Goal: Navigation & Orientation: Go to known website

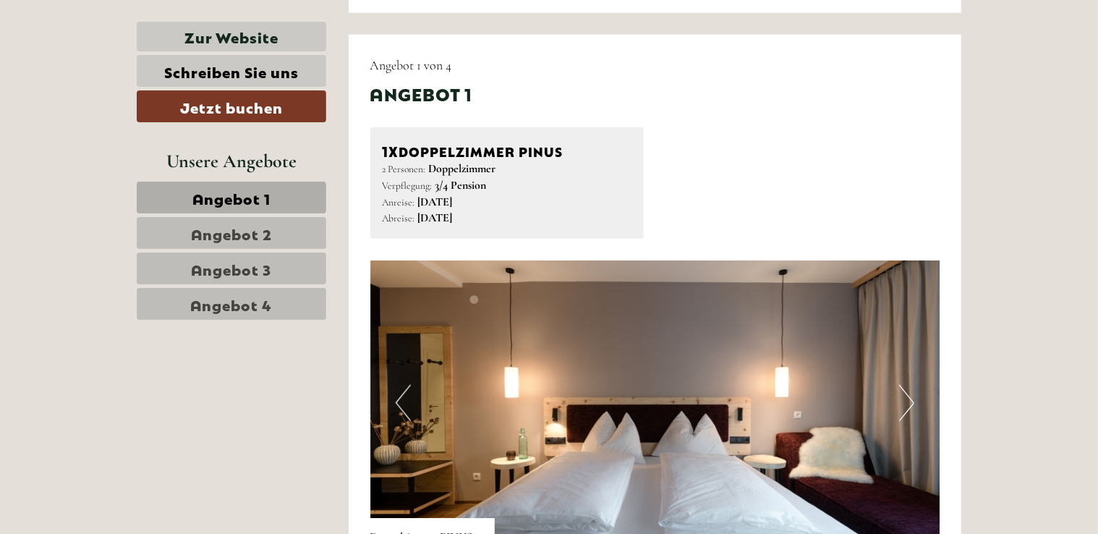
scroll to position [940, 0]
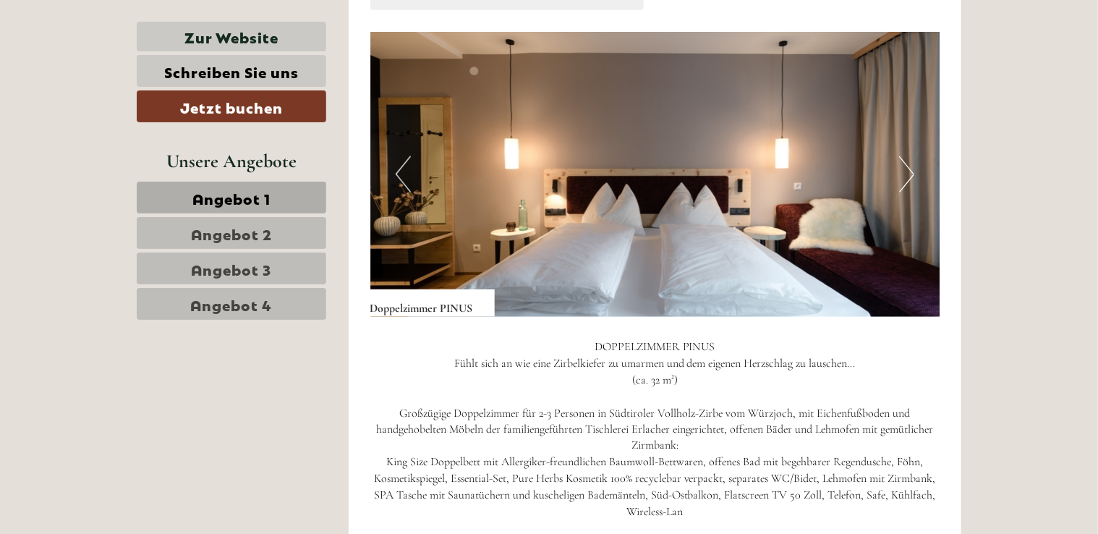
click at [904, 170] on button "Next" at bounding box center [906, 174] width 15 height 36
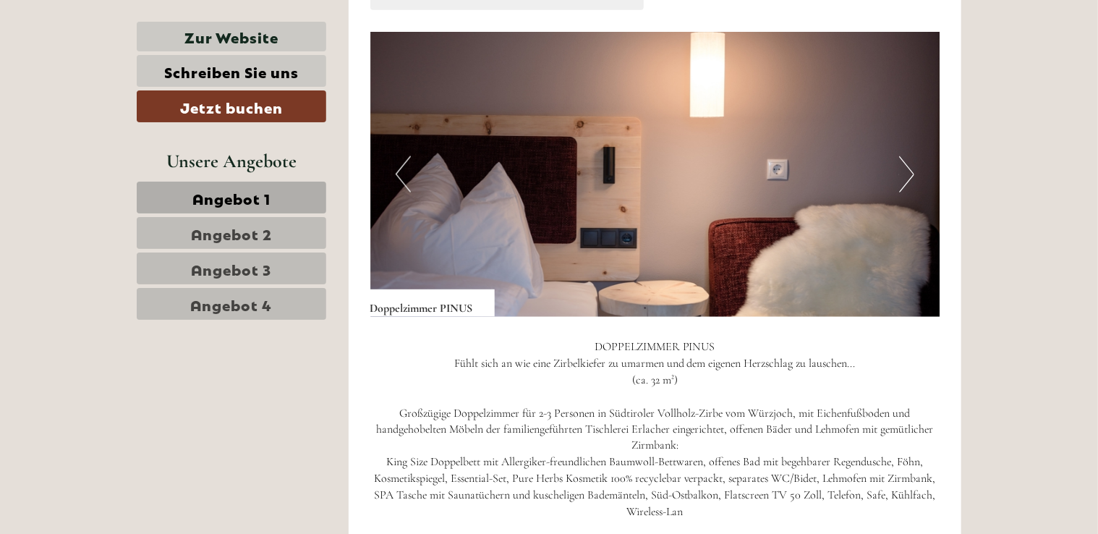
click at [904, 170] on button "Next" at bounding box center [906, 174] width 15 height 36
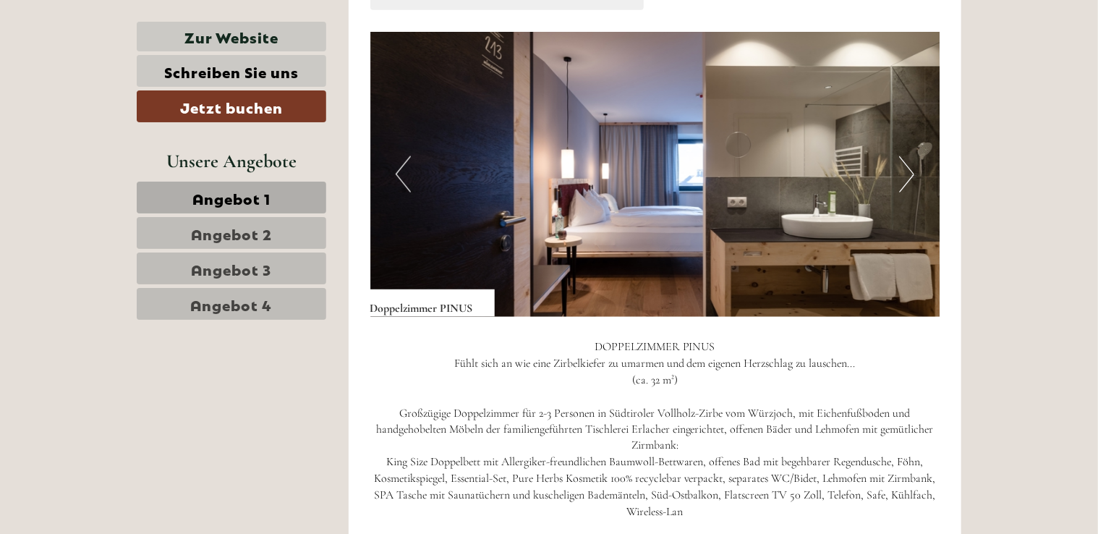
click at [904, 170] on button "Next" at bounding box center [906, 174] width 15 height 36
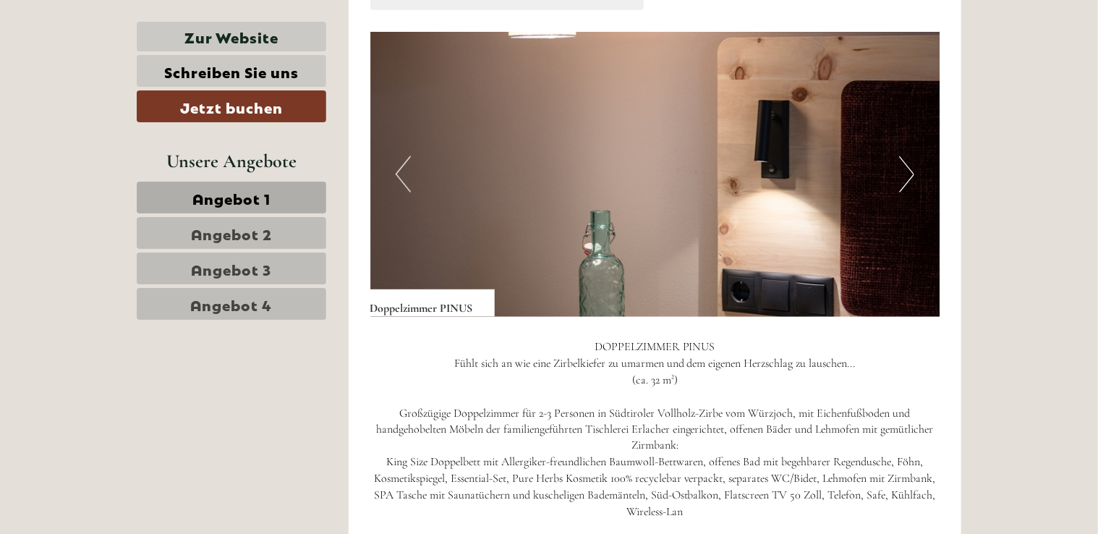
click at [904, 170] on button "Next" at bounding box center [906, 174] width 15 height 36
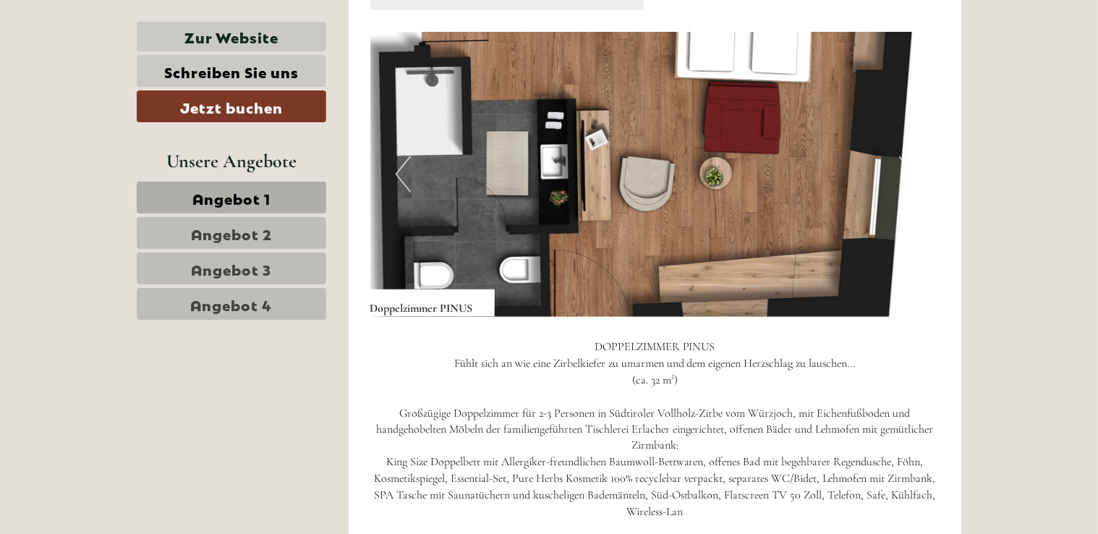
click at [904, 170] on button "Next" at bounding box center [906, 174] width 15 height 36
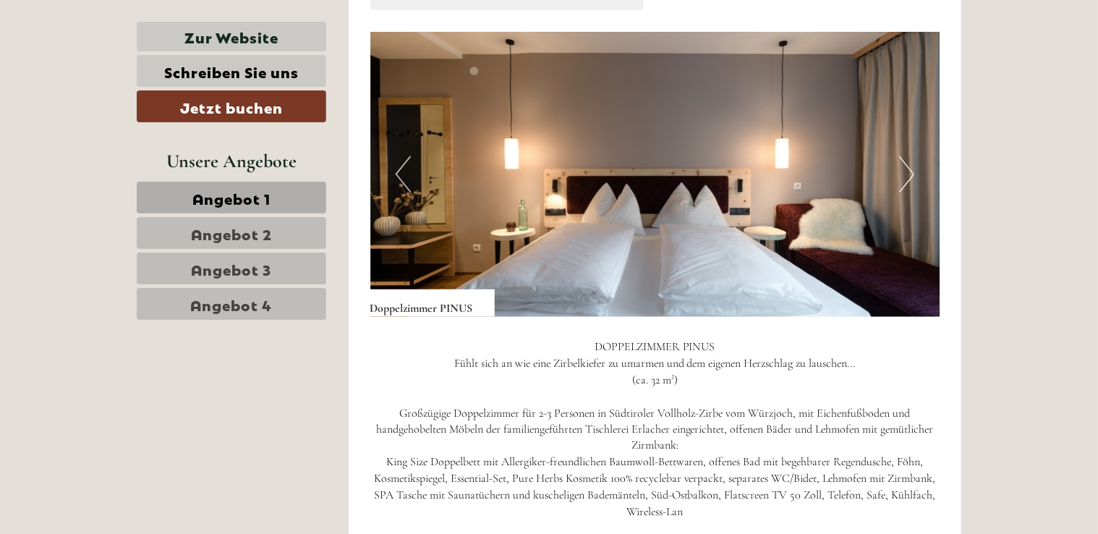
click at [904, 170] on button "Next" at bounding box center [906, 174] width 15 height 36
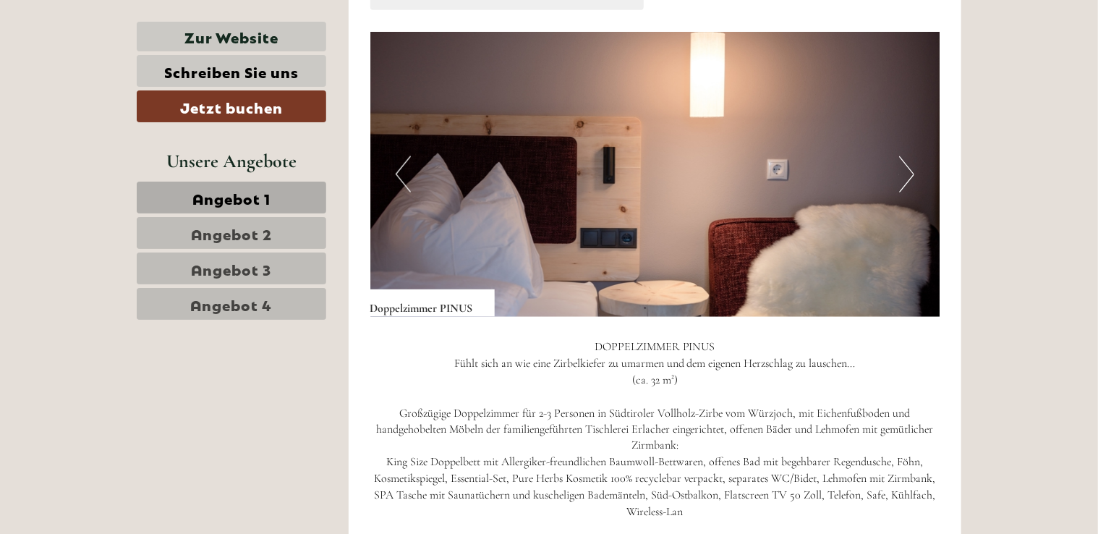
click at [904, 170] on button "Next" at bounding box center [906, 174] width 15 height 36
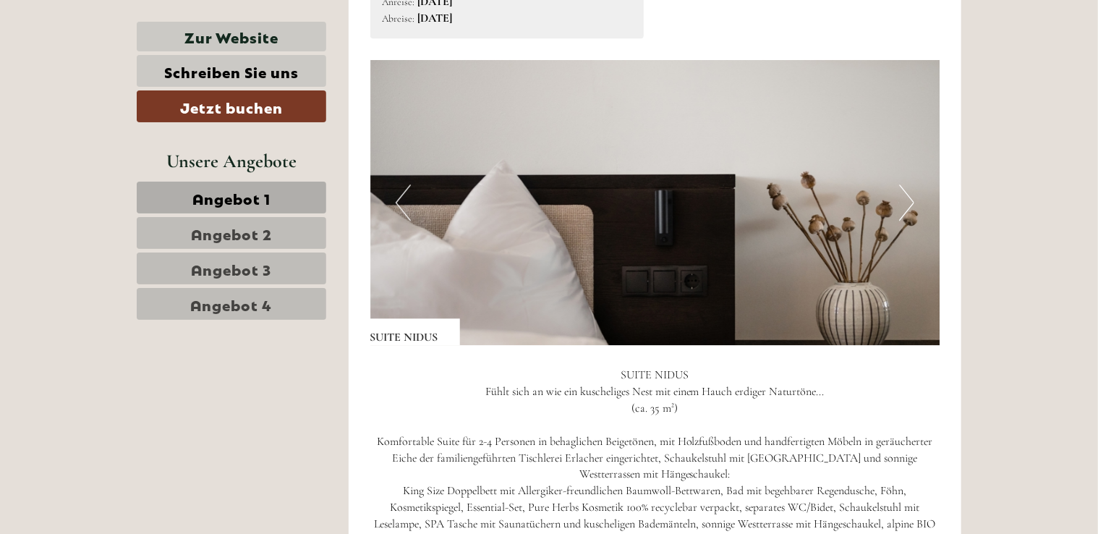
scroll to position [2026, 0]
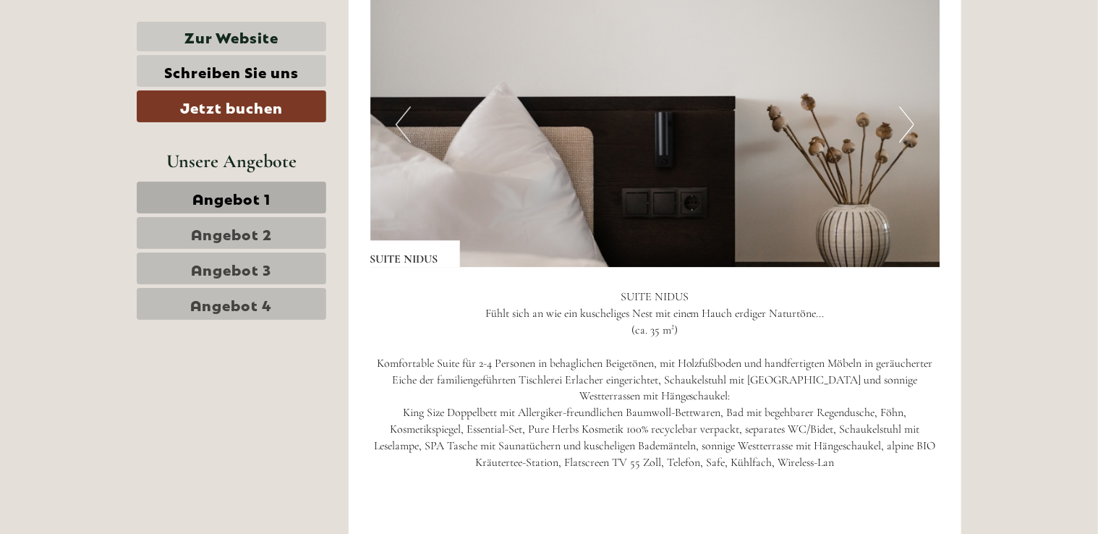
click at [903, 116] on button "Next" at bounding box center [906, 124] width 15 height 36
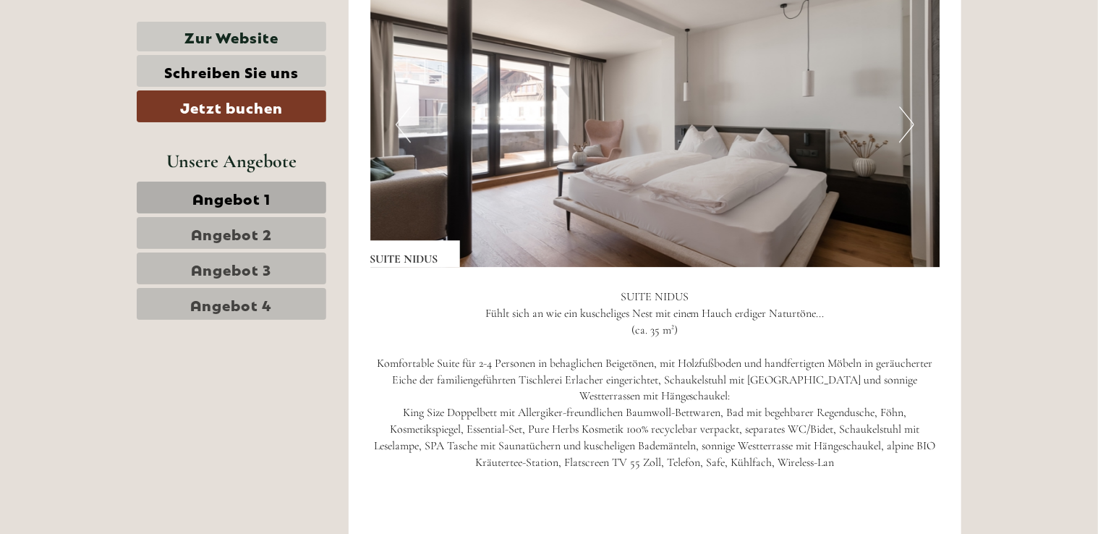
click at [901, 118] on button "Next" at bounding box center [906, 124] width 15 height 36
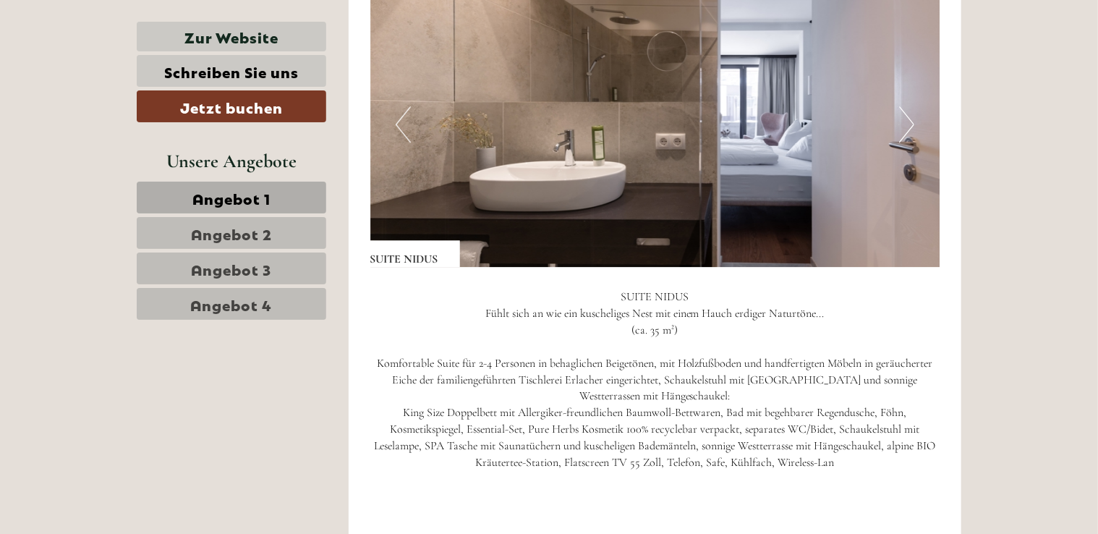
click at [901, 118] on button "Next" at bounding box center [906, 124] width 15 height 36
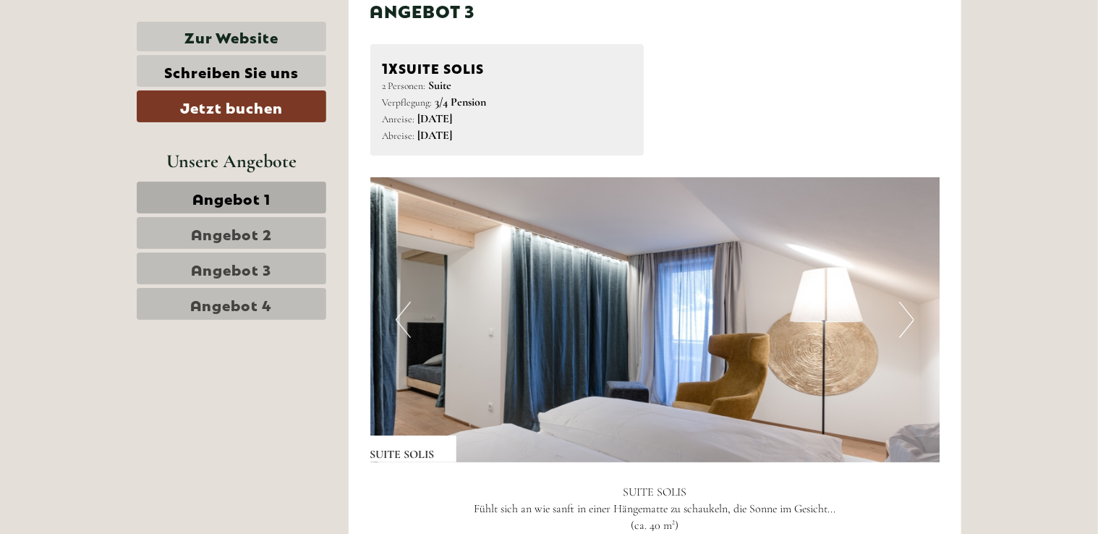
scroll to position [2894, 0]
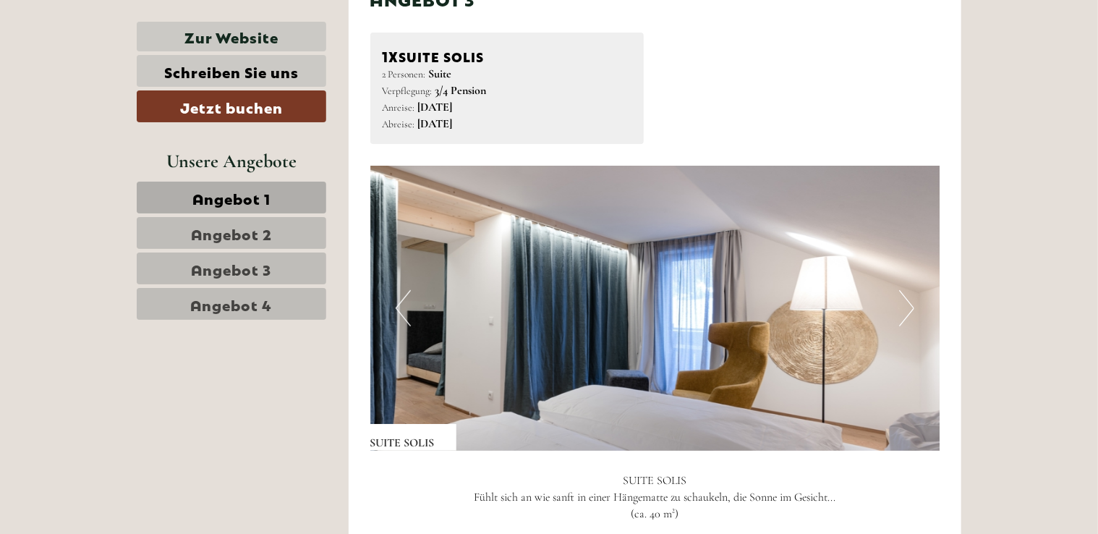
click at [906, 305] on button "Next" at bounding box center [906, 308] width 15 height 36
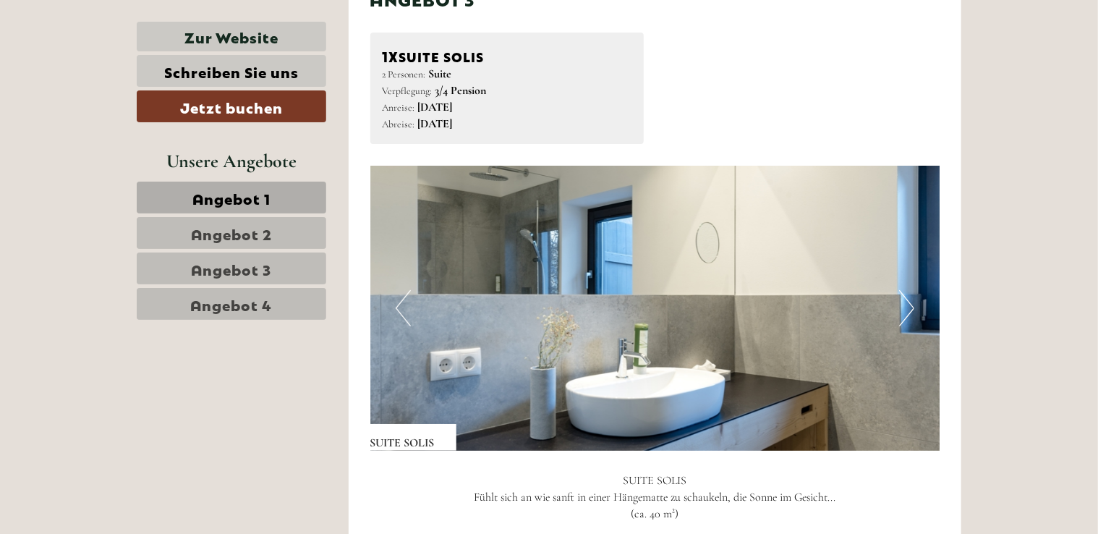
click at [906, 305] on button "Next" at bounding box center [906, 308] width 15 height 36
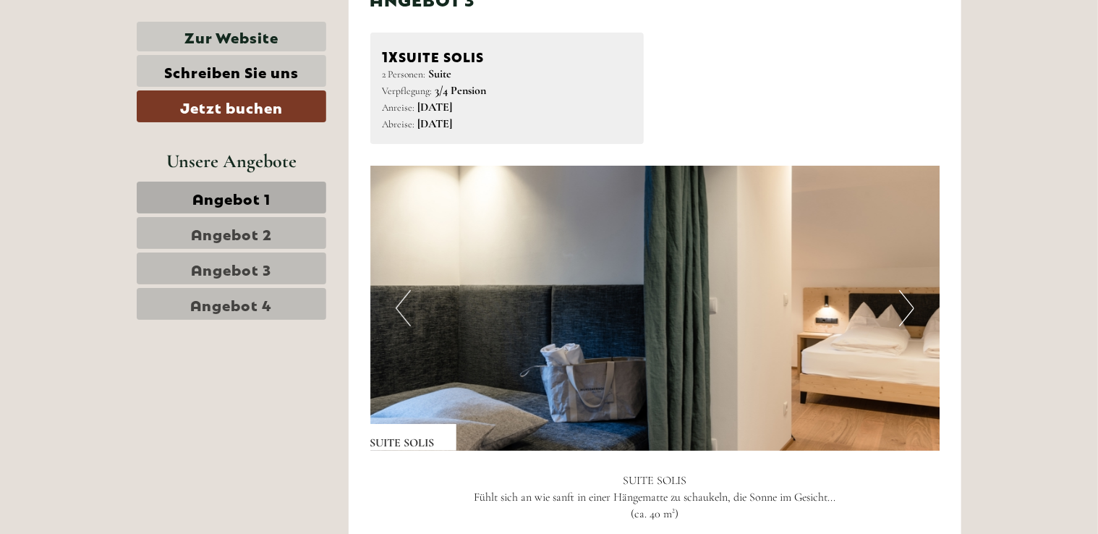
click at [906, 305] on button "Next" at bounding box center [906, 308] width 15 height 36
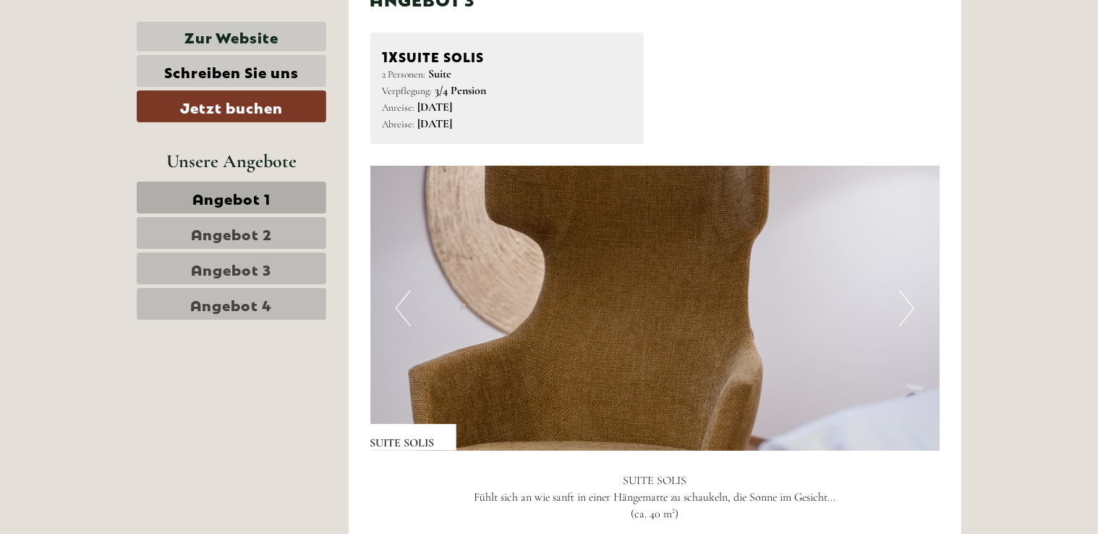
click at [906, 305] on button "Next" at bounding box center [906, 308] width 15 height 36
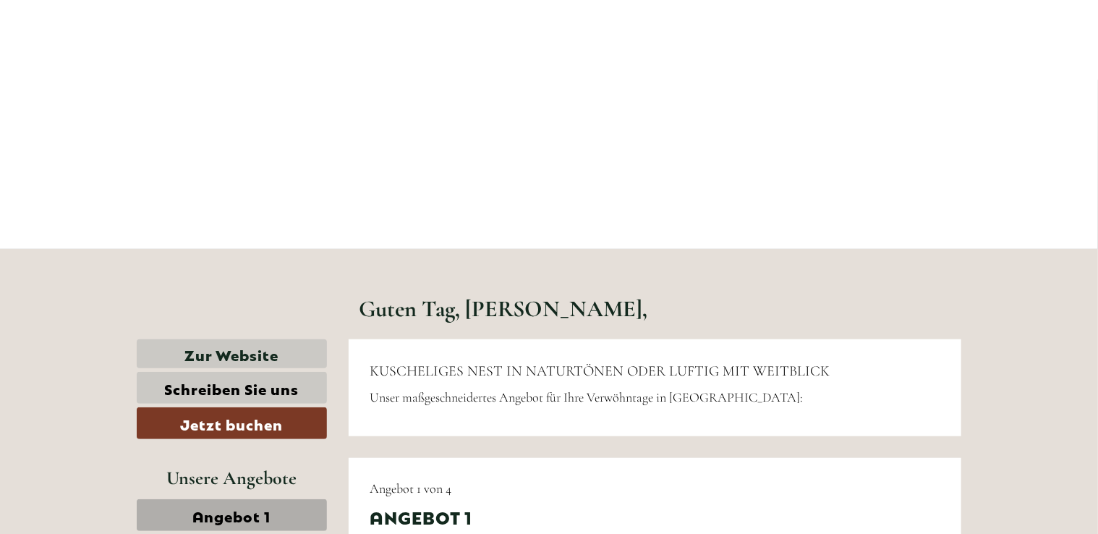
scroll to position [289, 0]
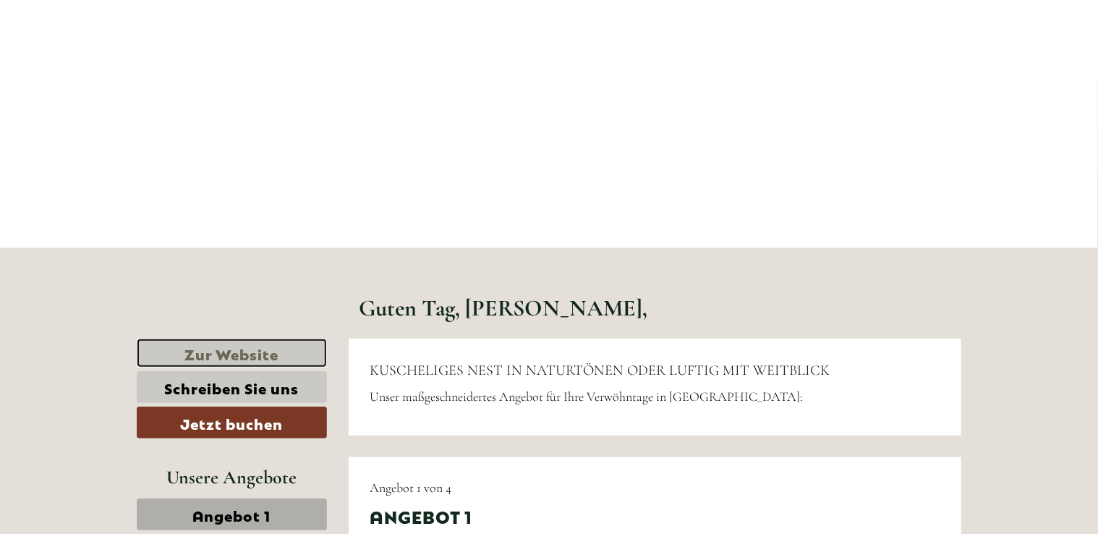
click at [229, 357] on link "Zur Website" at bounding box center [232, 354] width 190 height 30
